Goal: Transaction & Acquisition: Purchase product/service

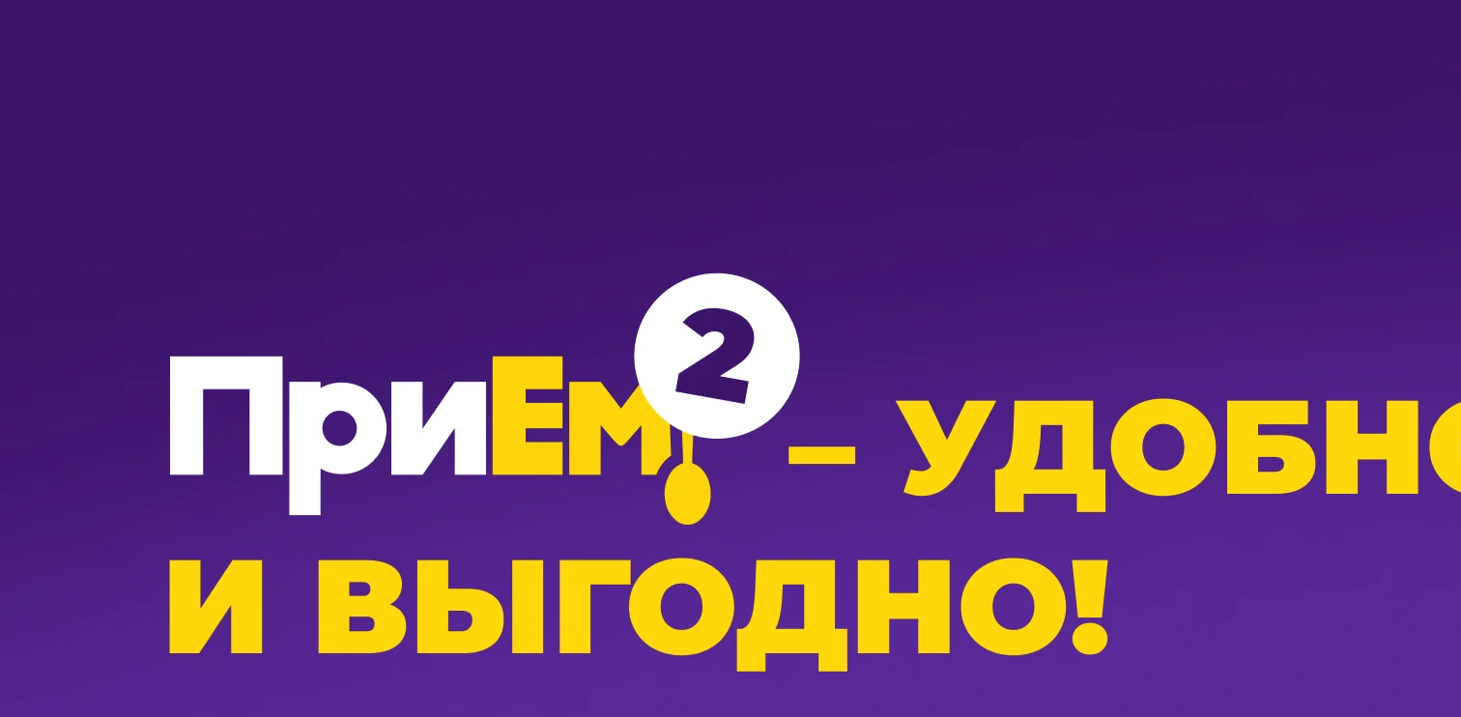
scroll to position [1188, 0]
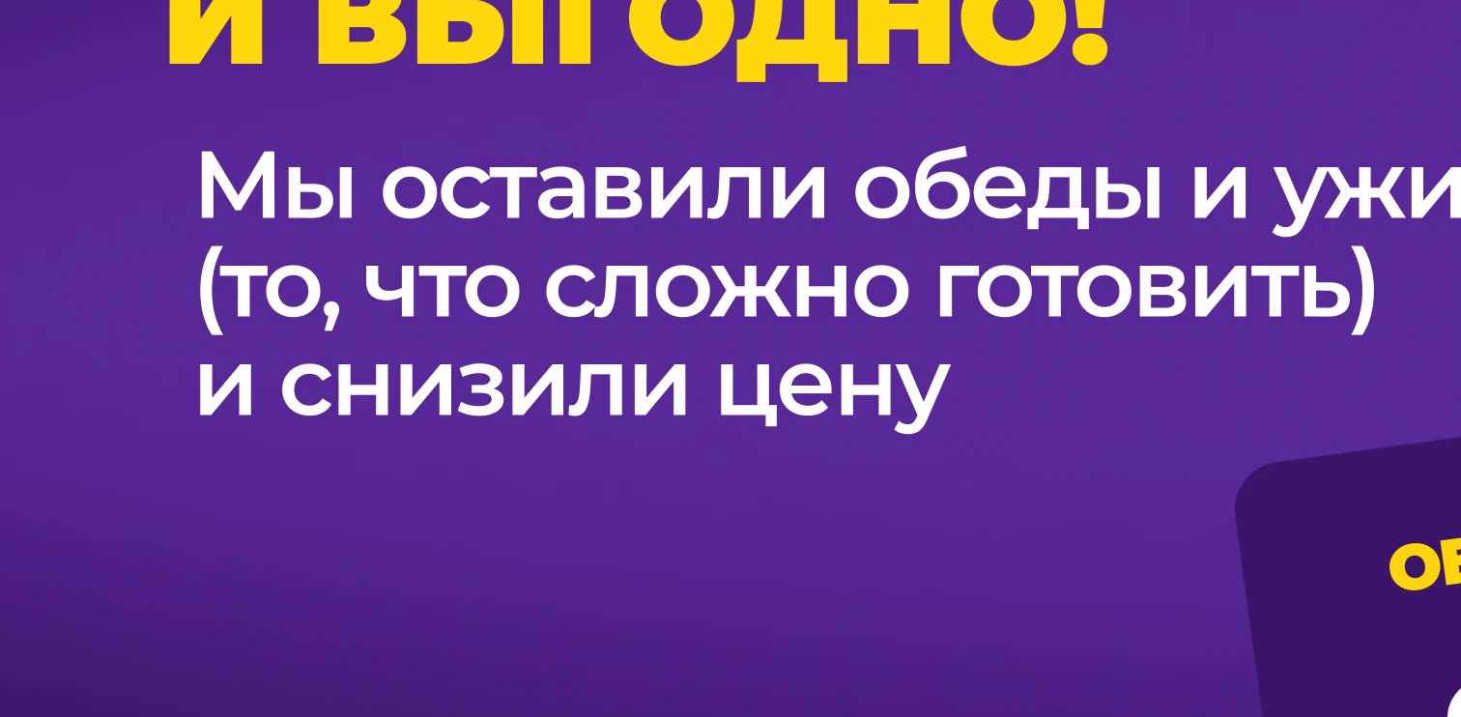
scroll to position [1713, 0]
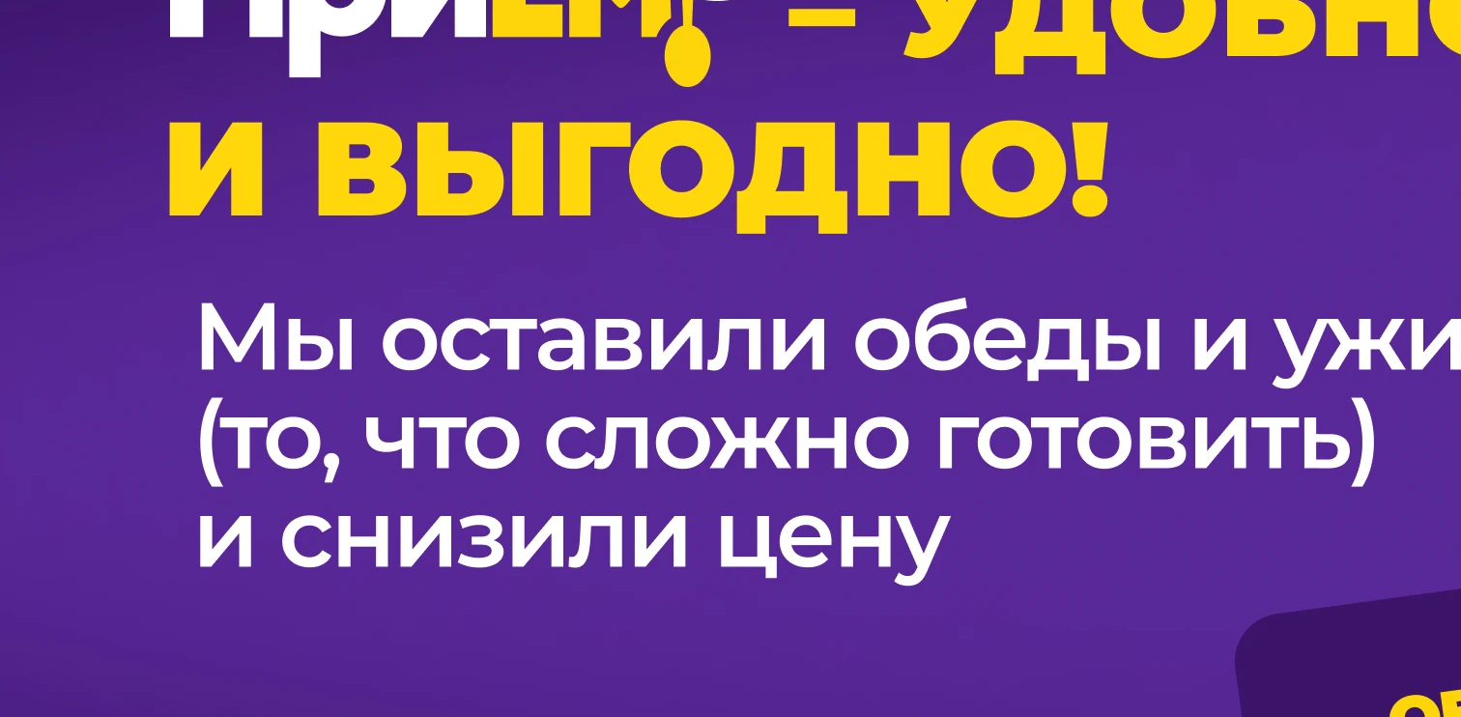
scroll to position [1493, 0]
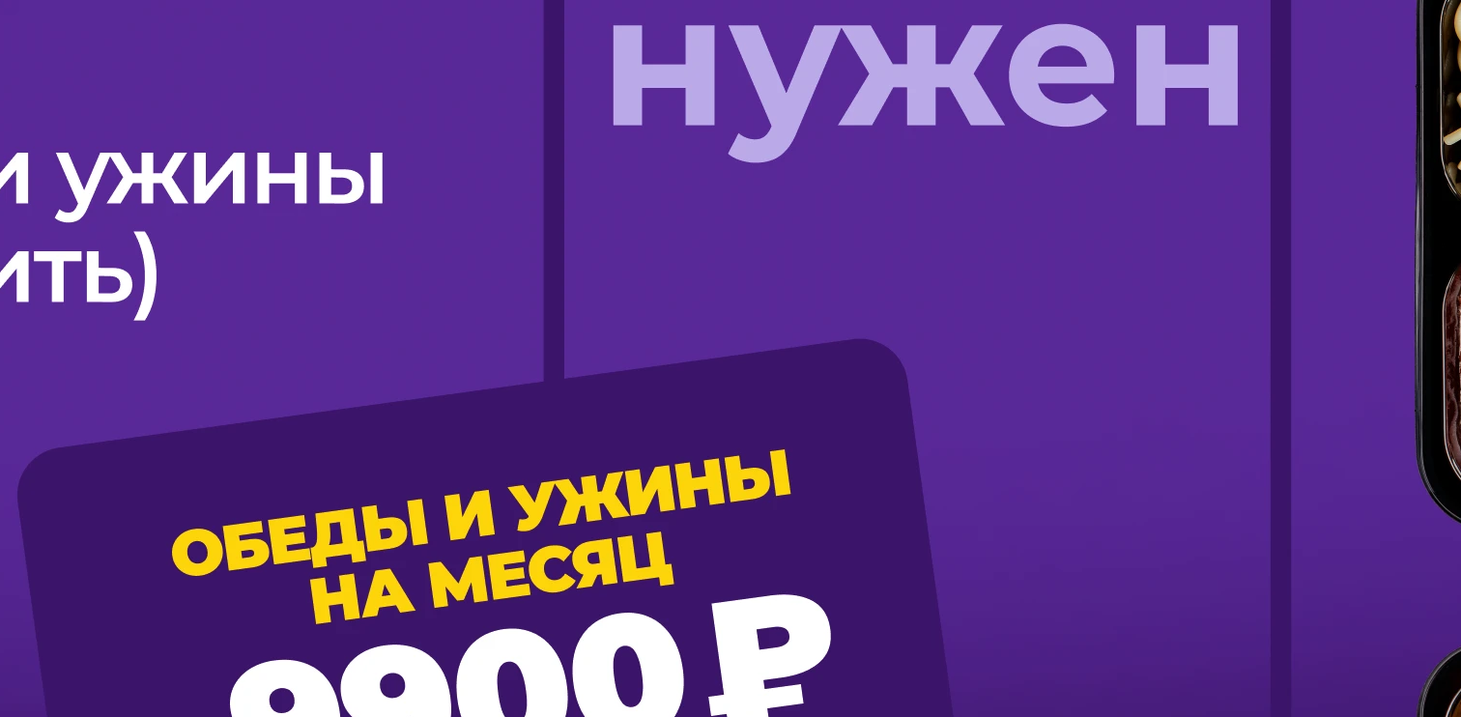
scroll to position [1713, 0]
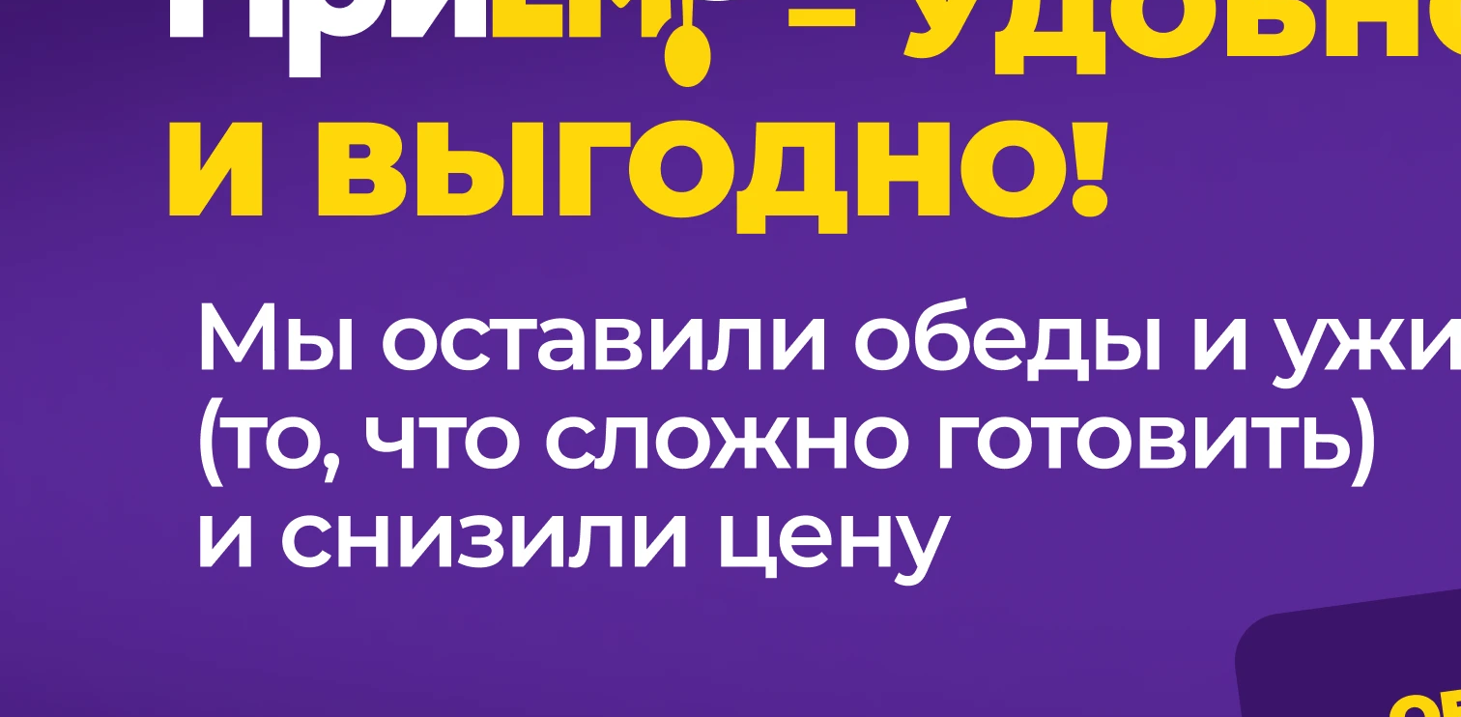
scroll to position [1493, 0]
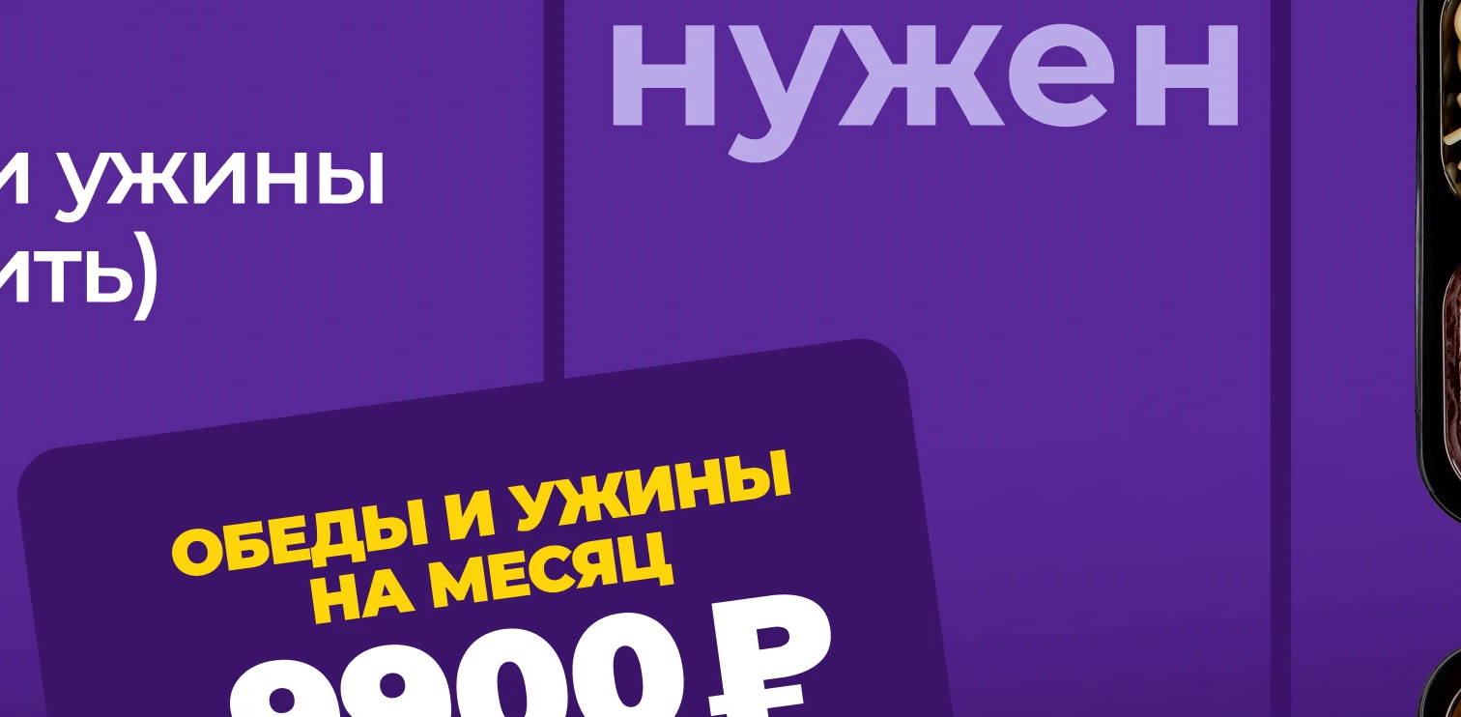
scroll to position [1713, 0]
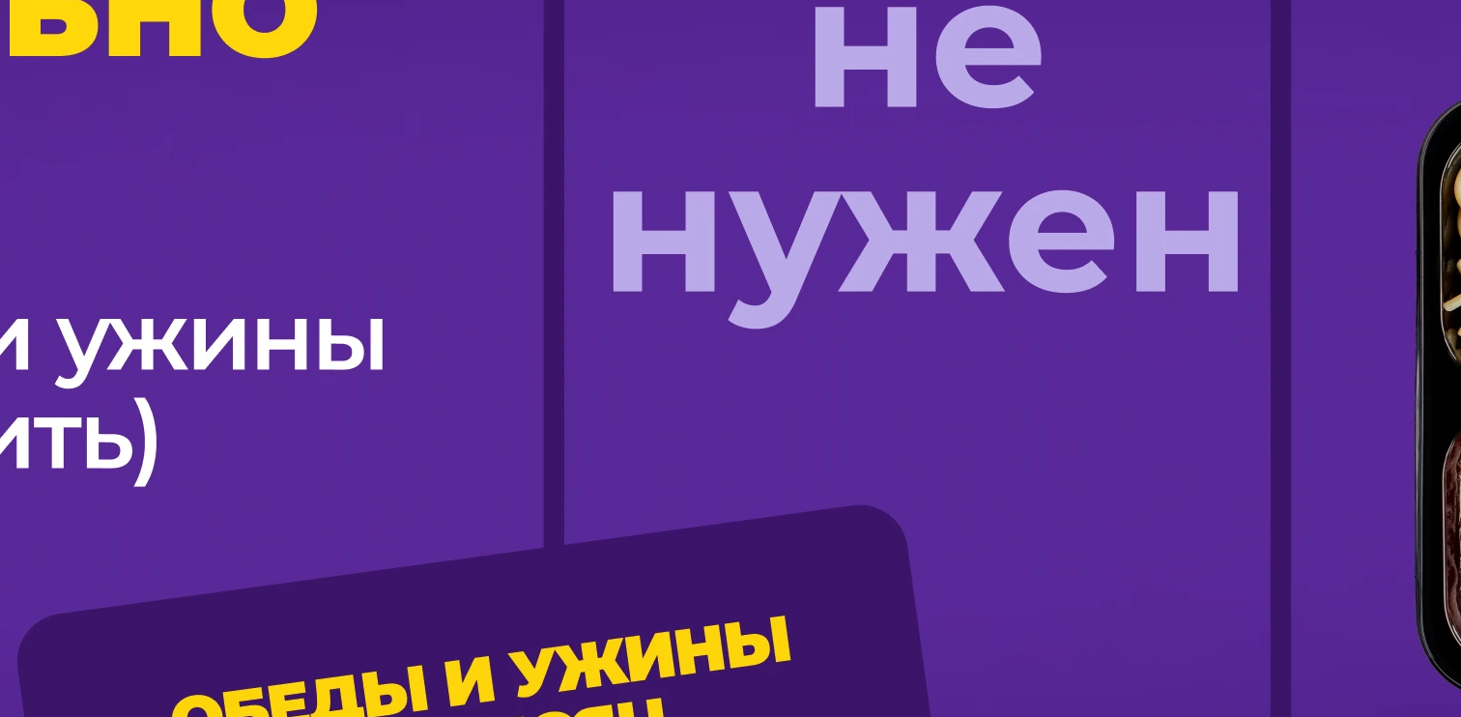
scroll to position [1493, 0]
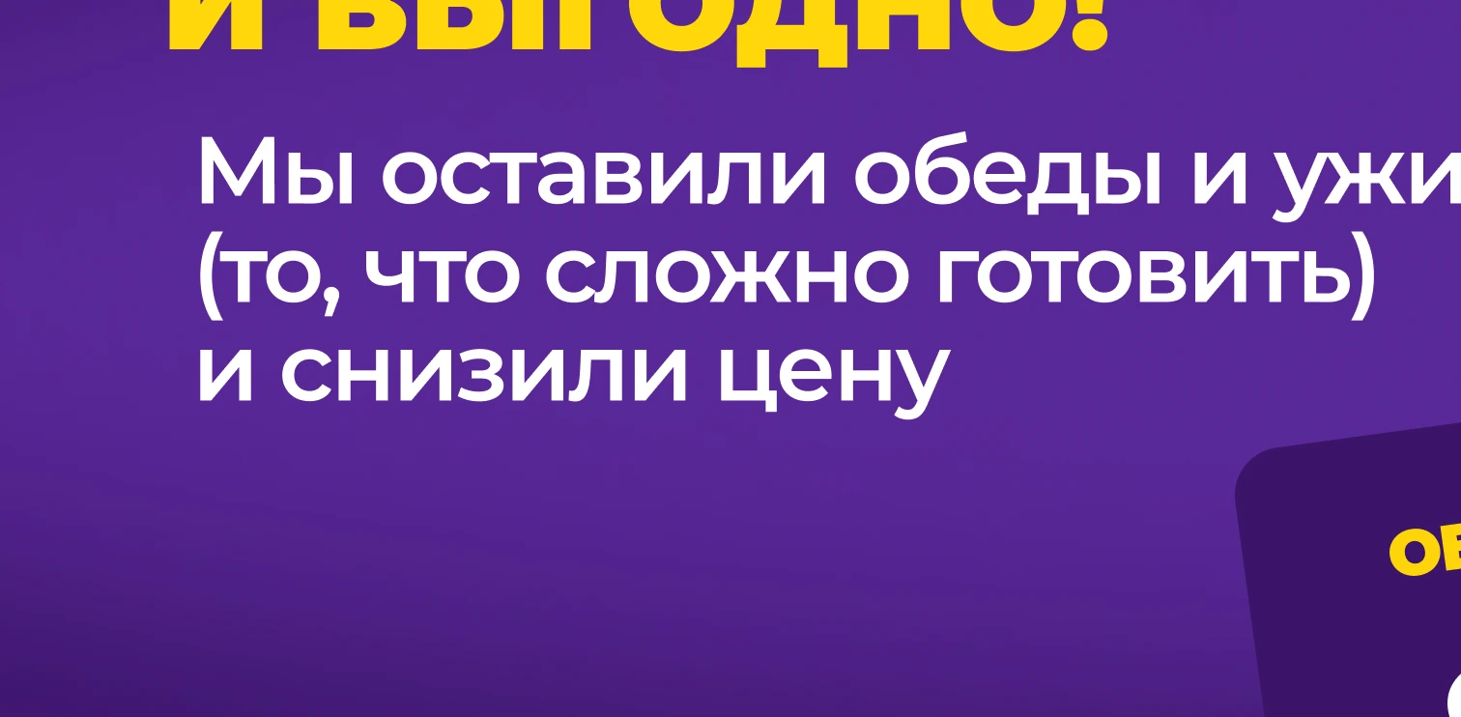
scroll to position [1713, 0]
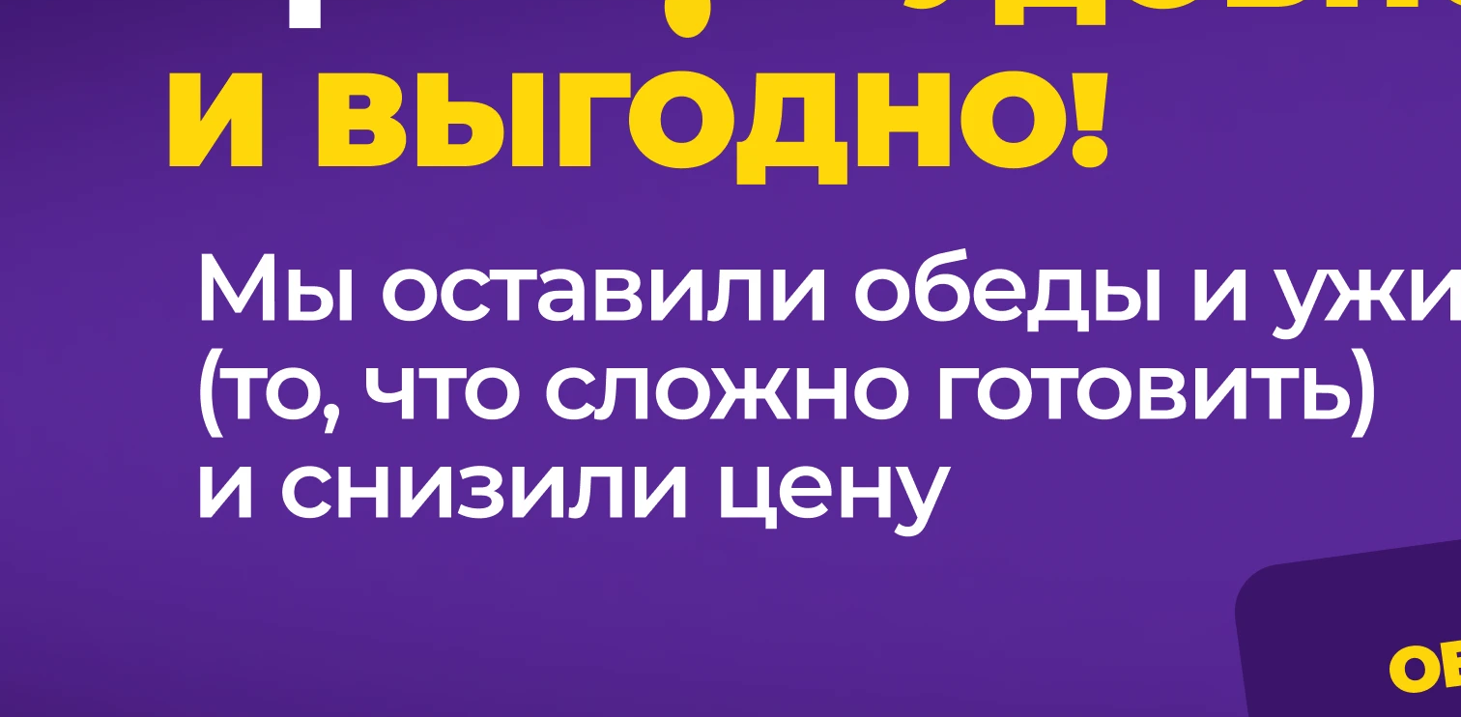
scroll to position [1446, 0]
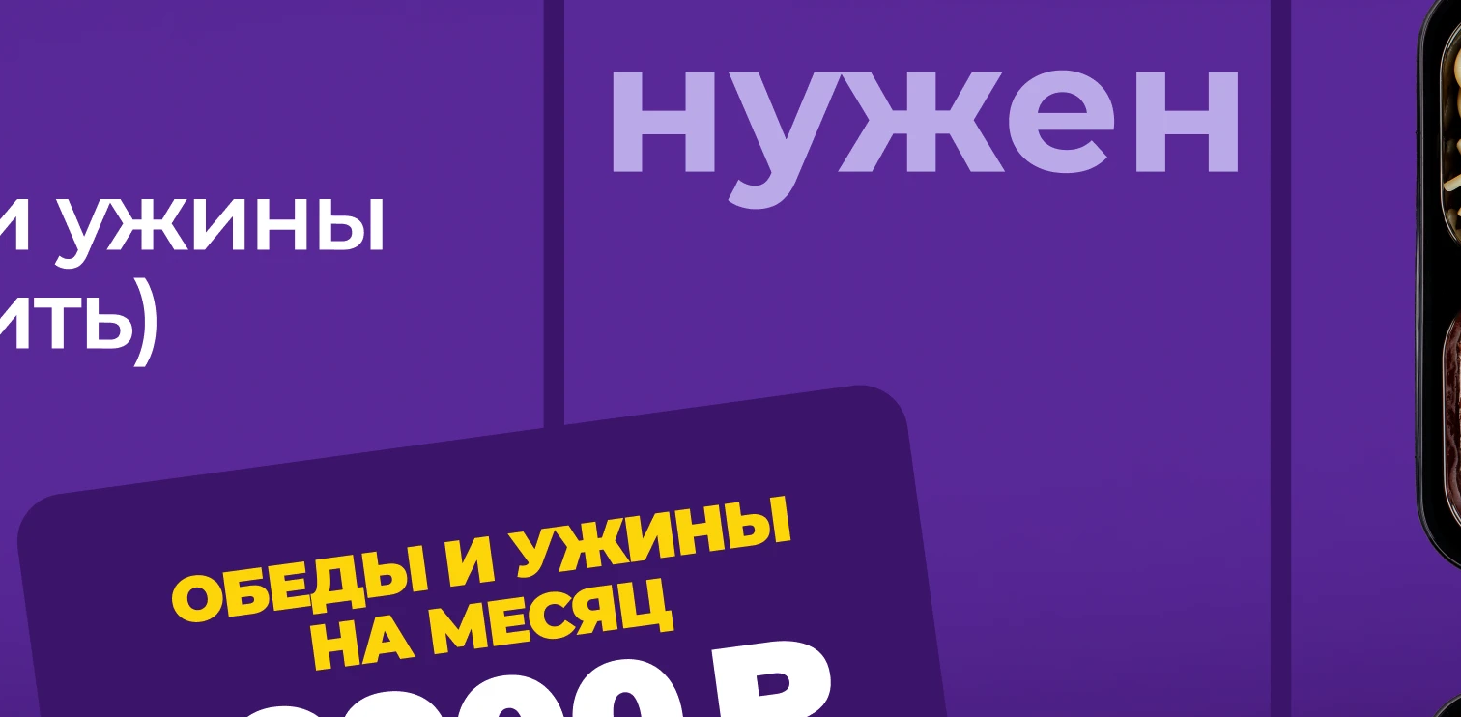
scroll to position [1713, 0]
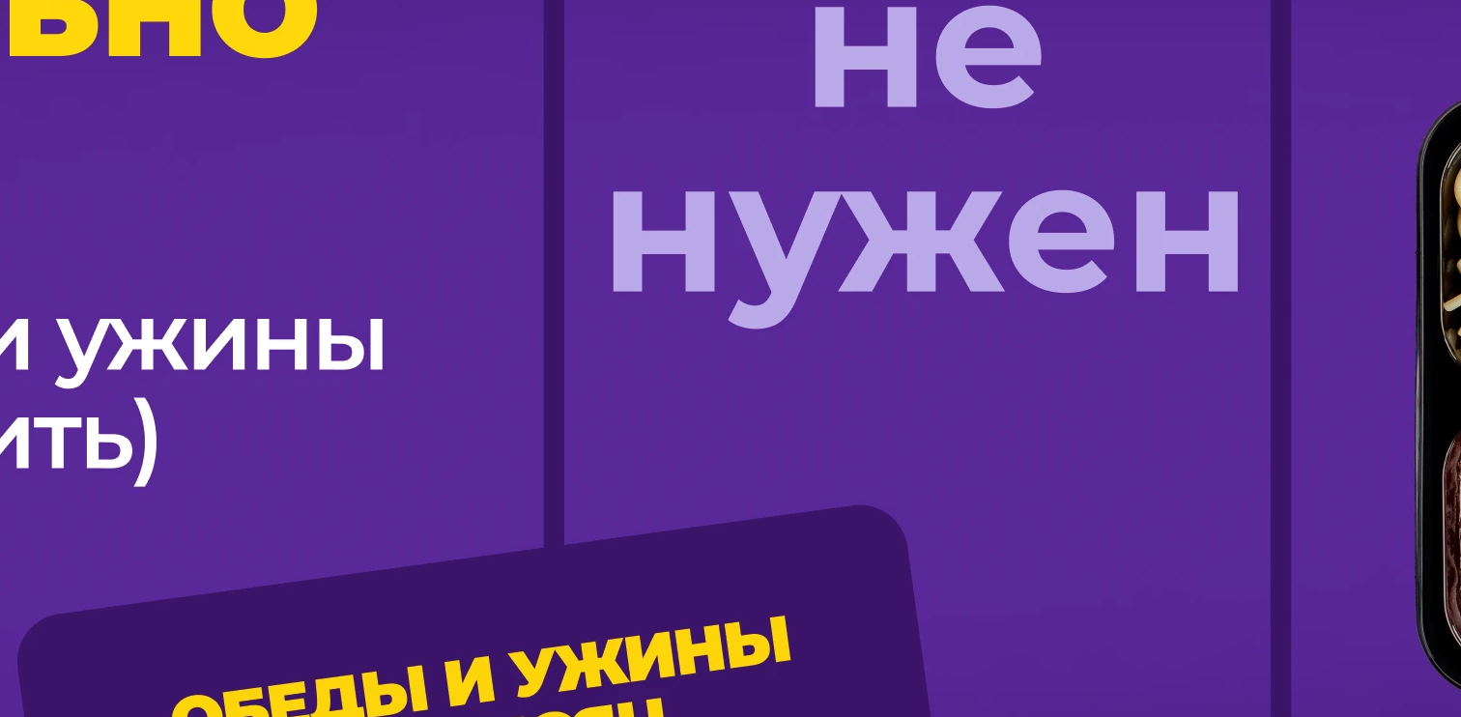
scroll to position [1493, 0]
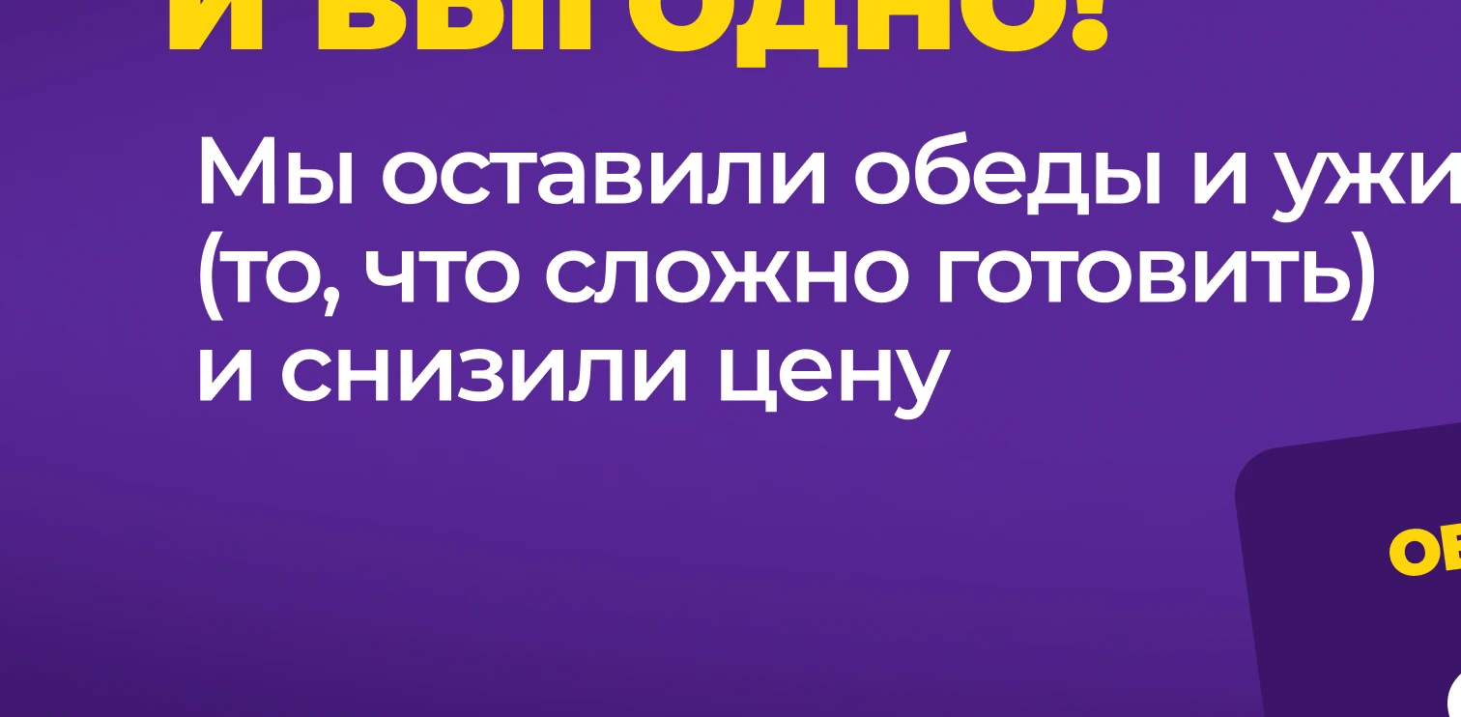
scroll to position [1713, 0]
